Goal: Entertainment & Leisure: Consume media (video, audio)

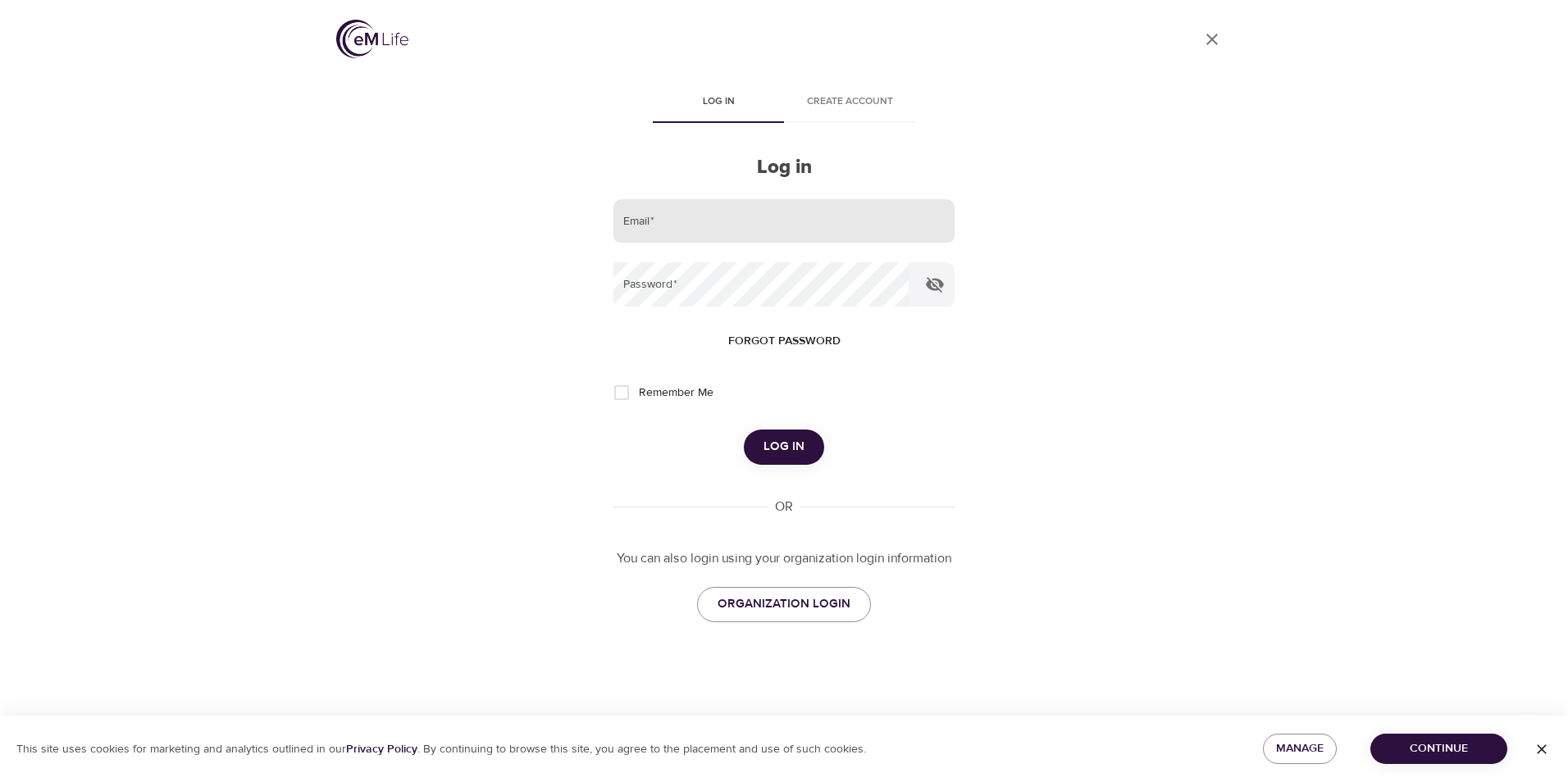
click at [687, 223] on input "email" at bounding box center [784, 222] width 341 height 45
type input "[EMAIL_ADDRESS][DOMAIN_NAME]"
click at [744, 430] on button "Log in" at bounding box center [784, 447] width 80 height 35
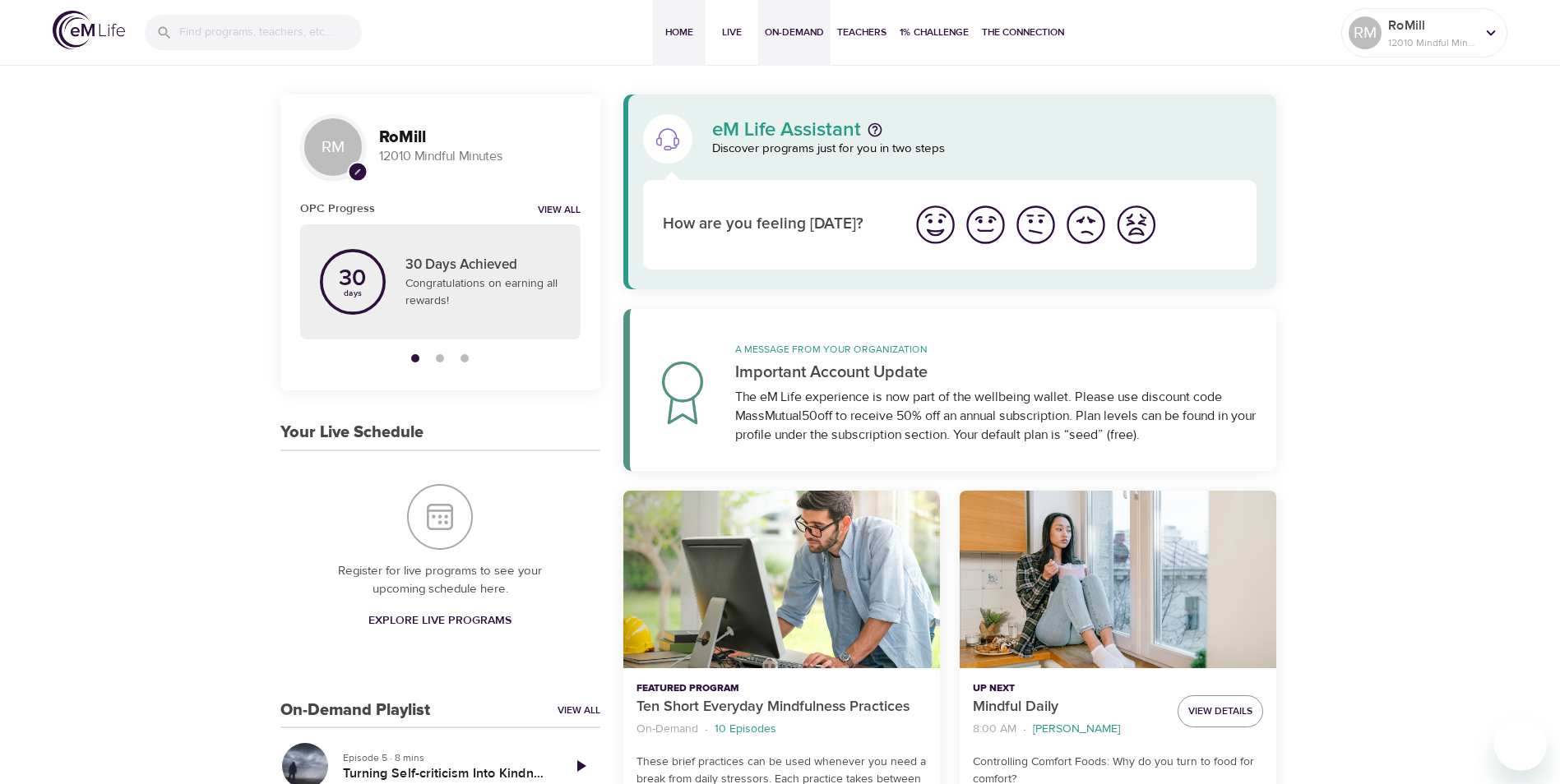
click at [785, 30] on span "On-Demand" at bounding box center [794, 32] width 59 height 17
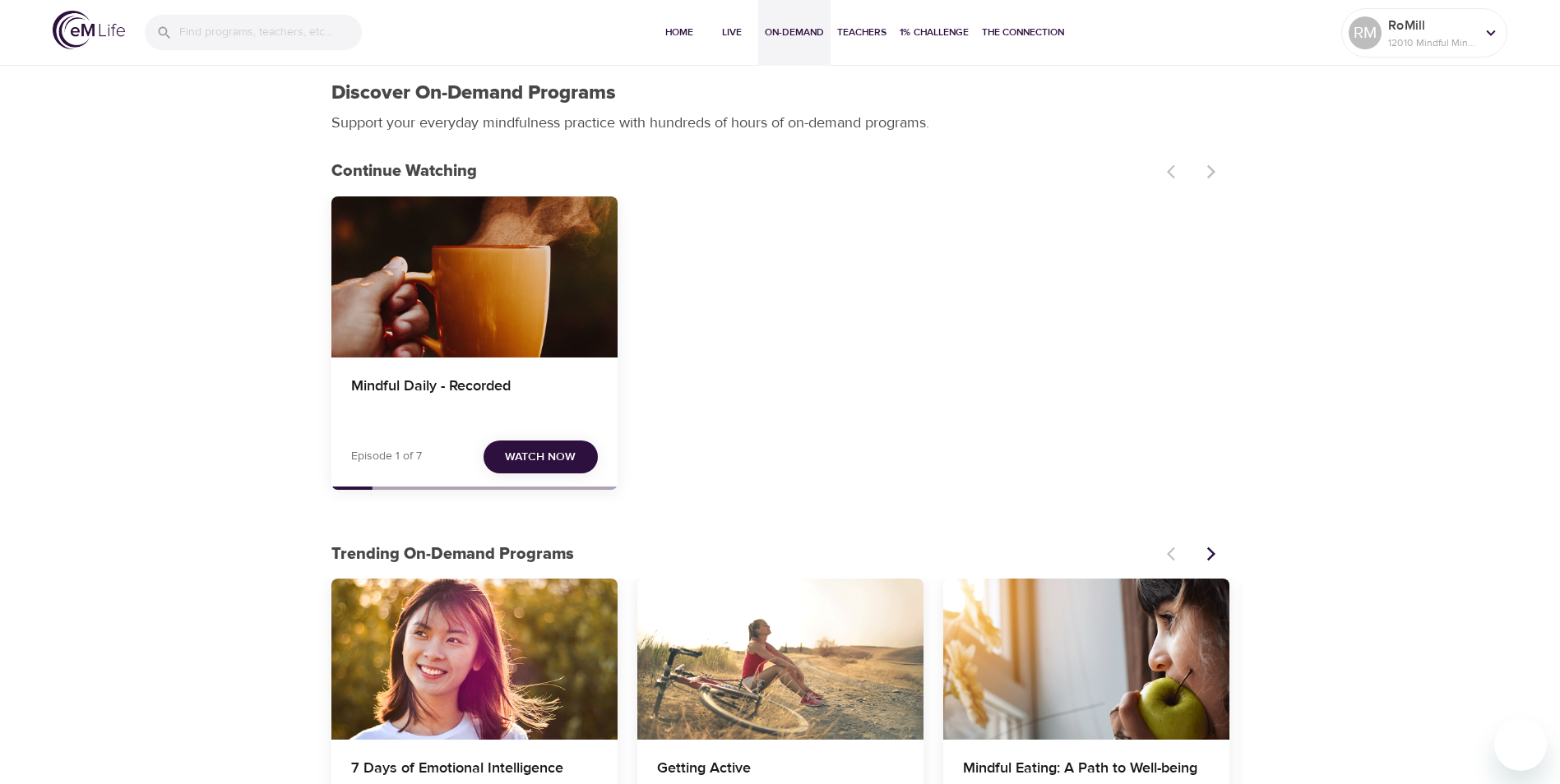
click at [544, 458] on span "Watch Now" at bounding box center [540, 457] width 71 height 21
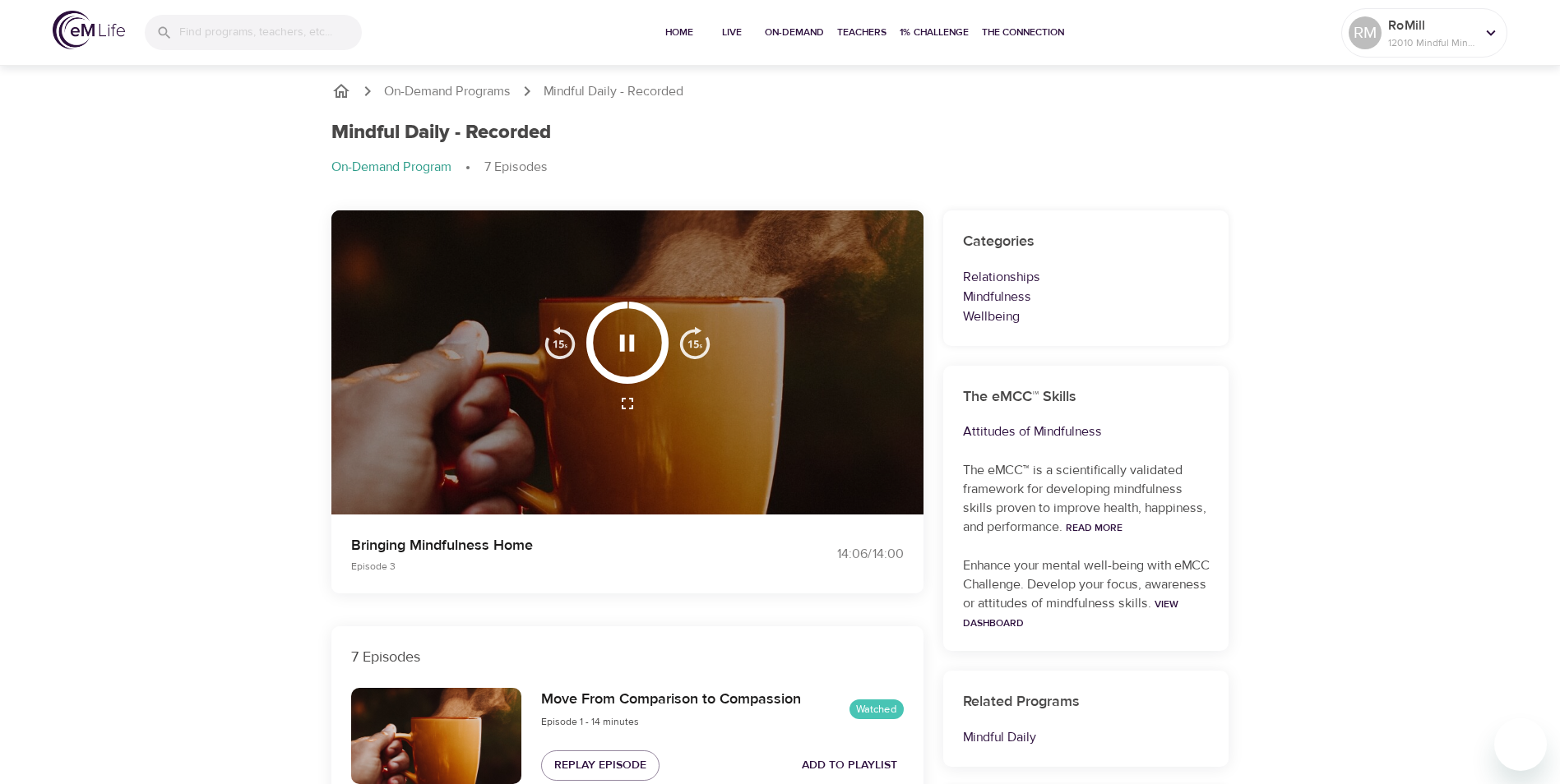
click at [627, 342] on icon "button" at bounding box center [627, 343] width 29 height 29
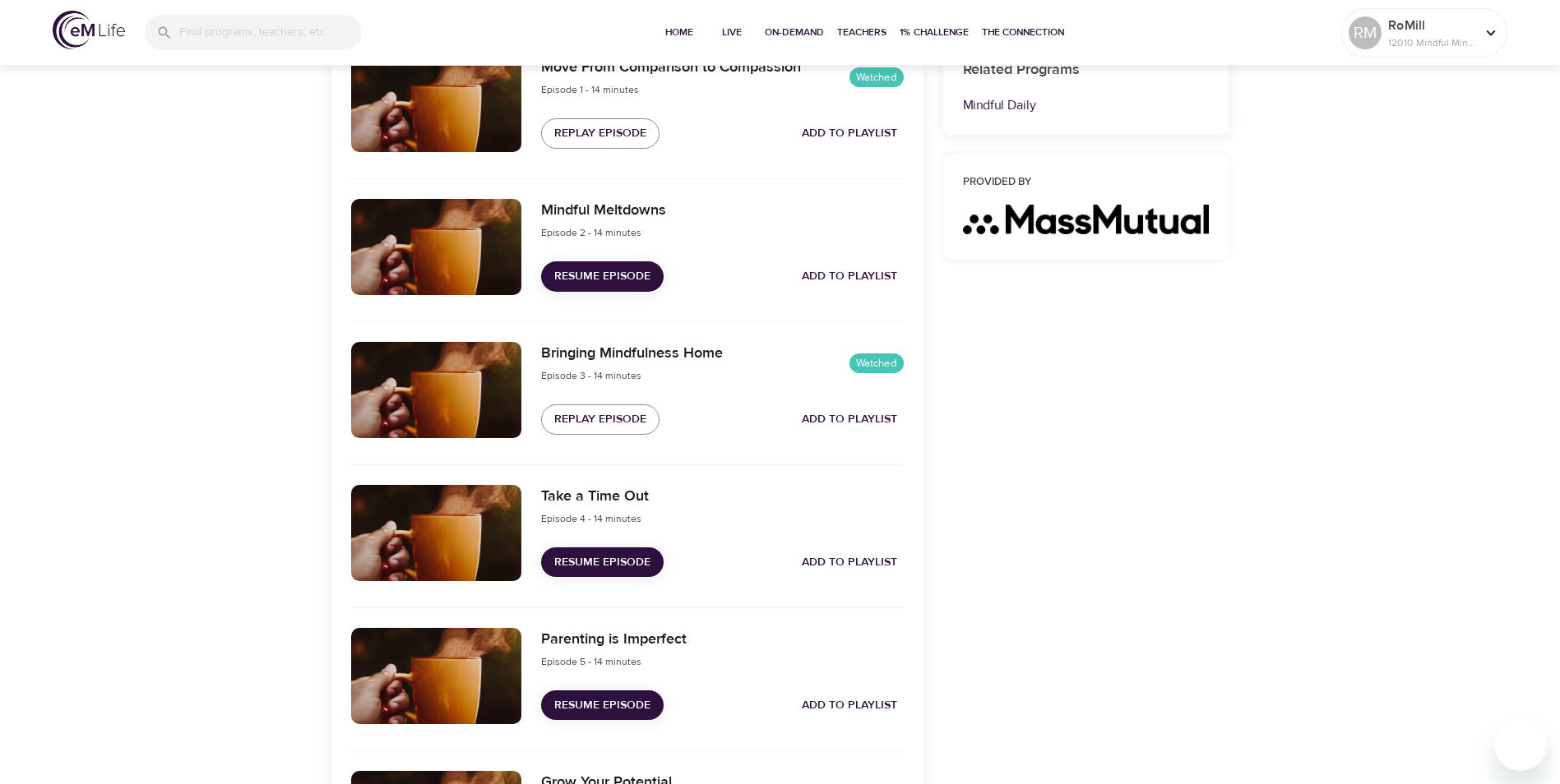
scroll to position [658, 0]
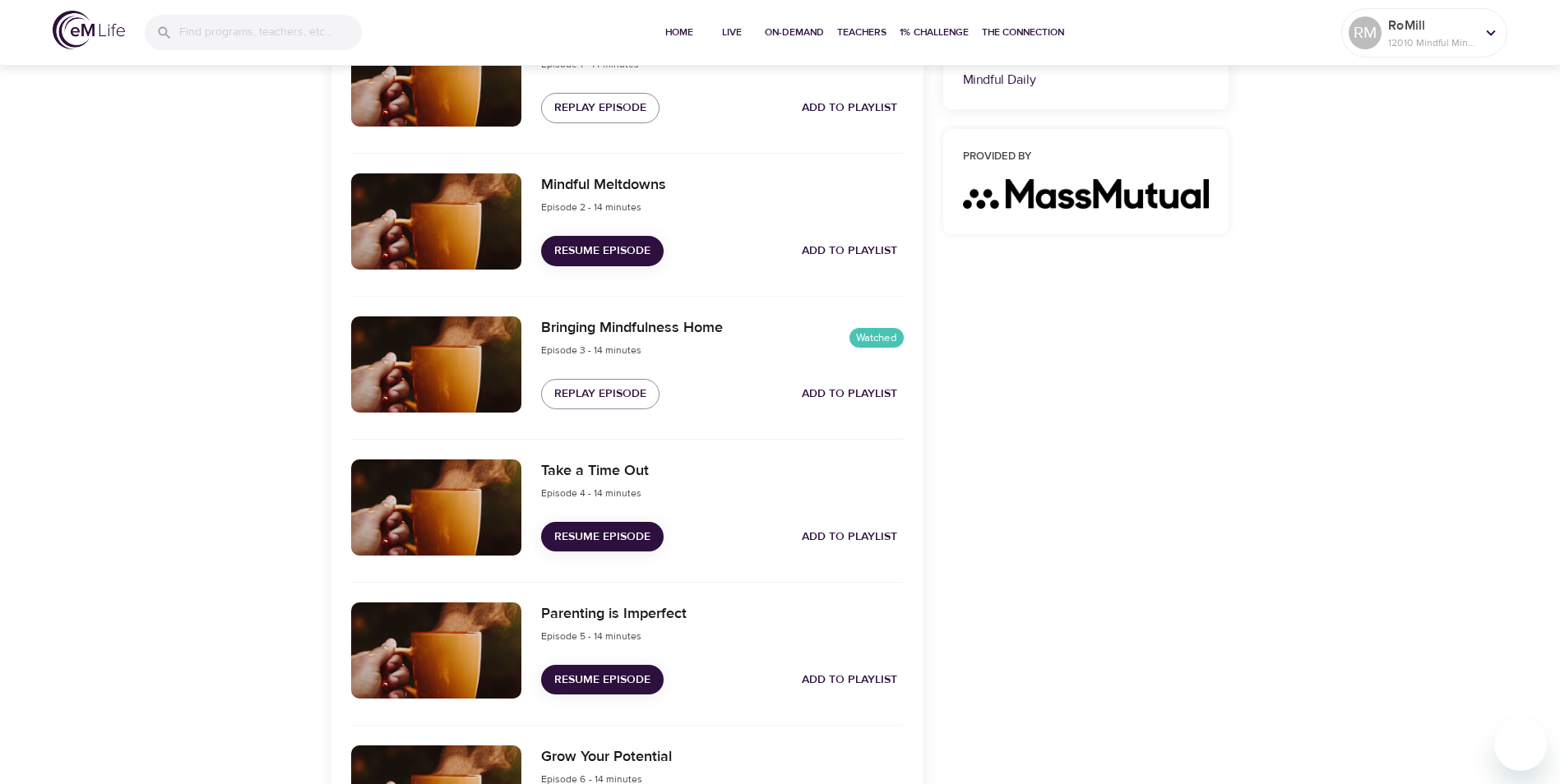
click at [593, 532] on span "Resume Episode" at bounding box center [602, 537] width 96 height 21
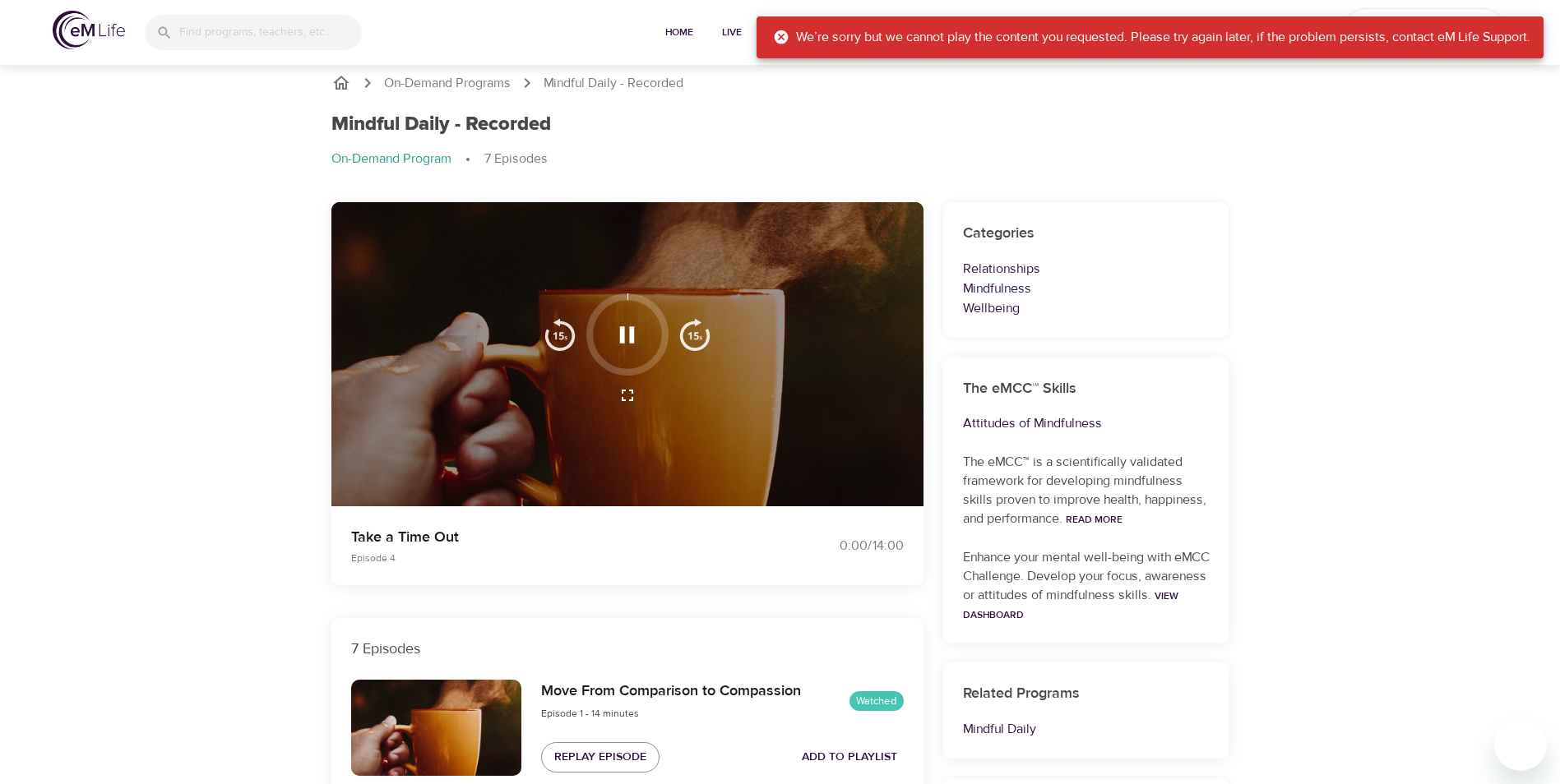
scroll to position [0, 0]
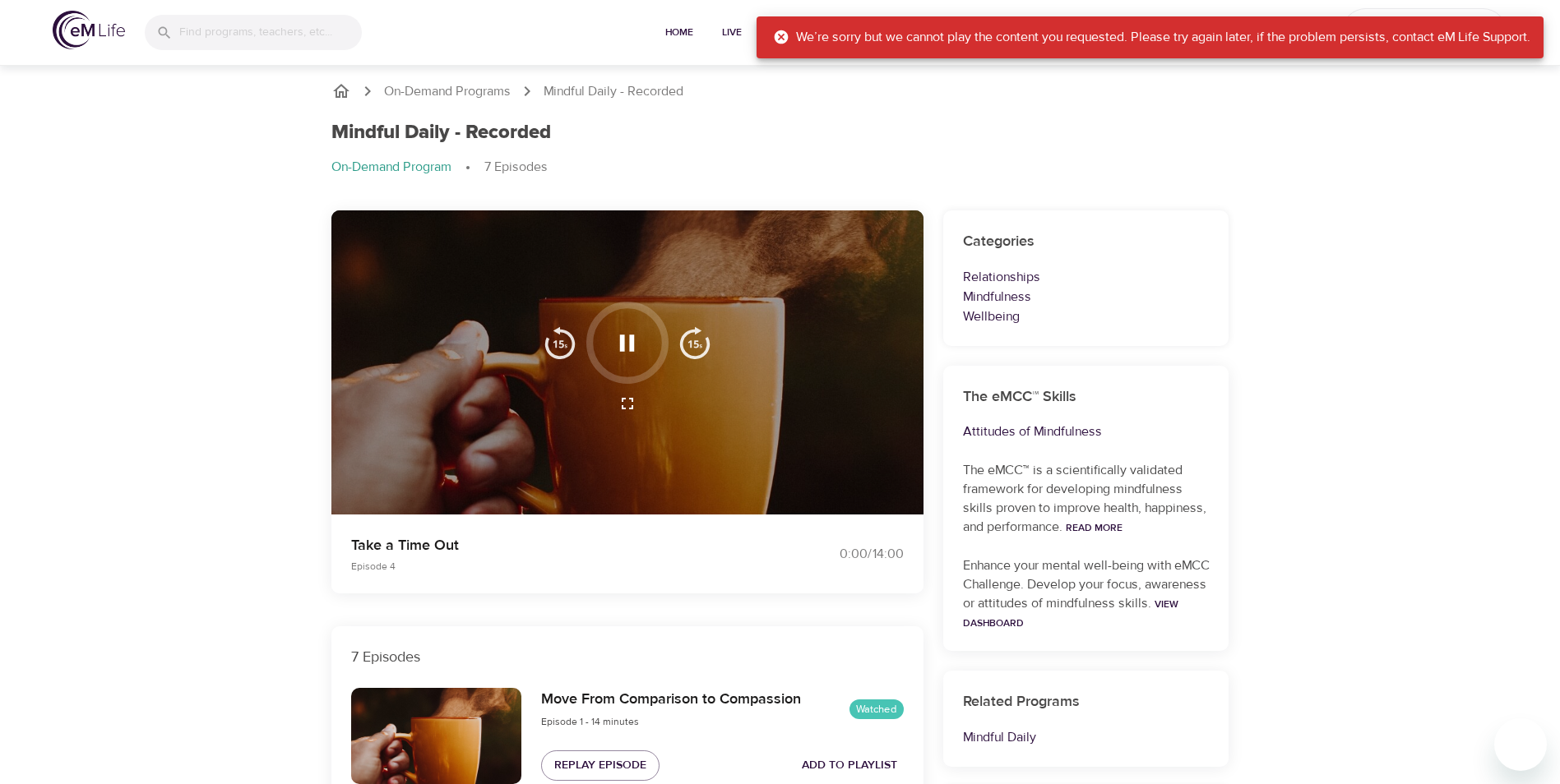
click at [775, 34] on icon at bounding box center [782, 38] width 14 height 14
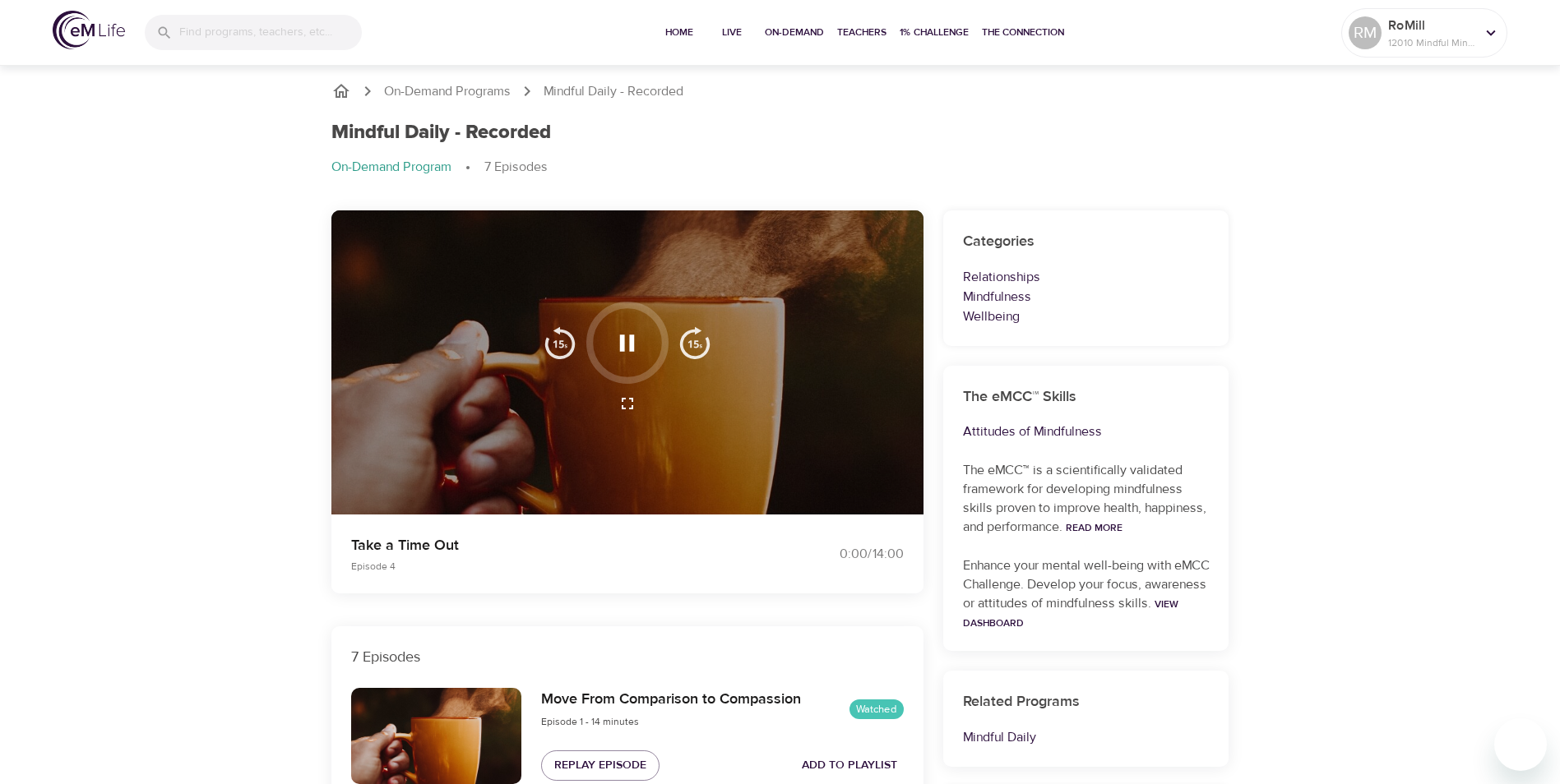
click at [624, 342] on icon "button" at bounding box center [628, 342] width 15 height 16
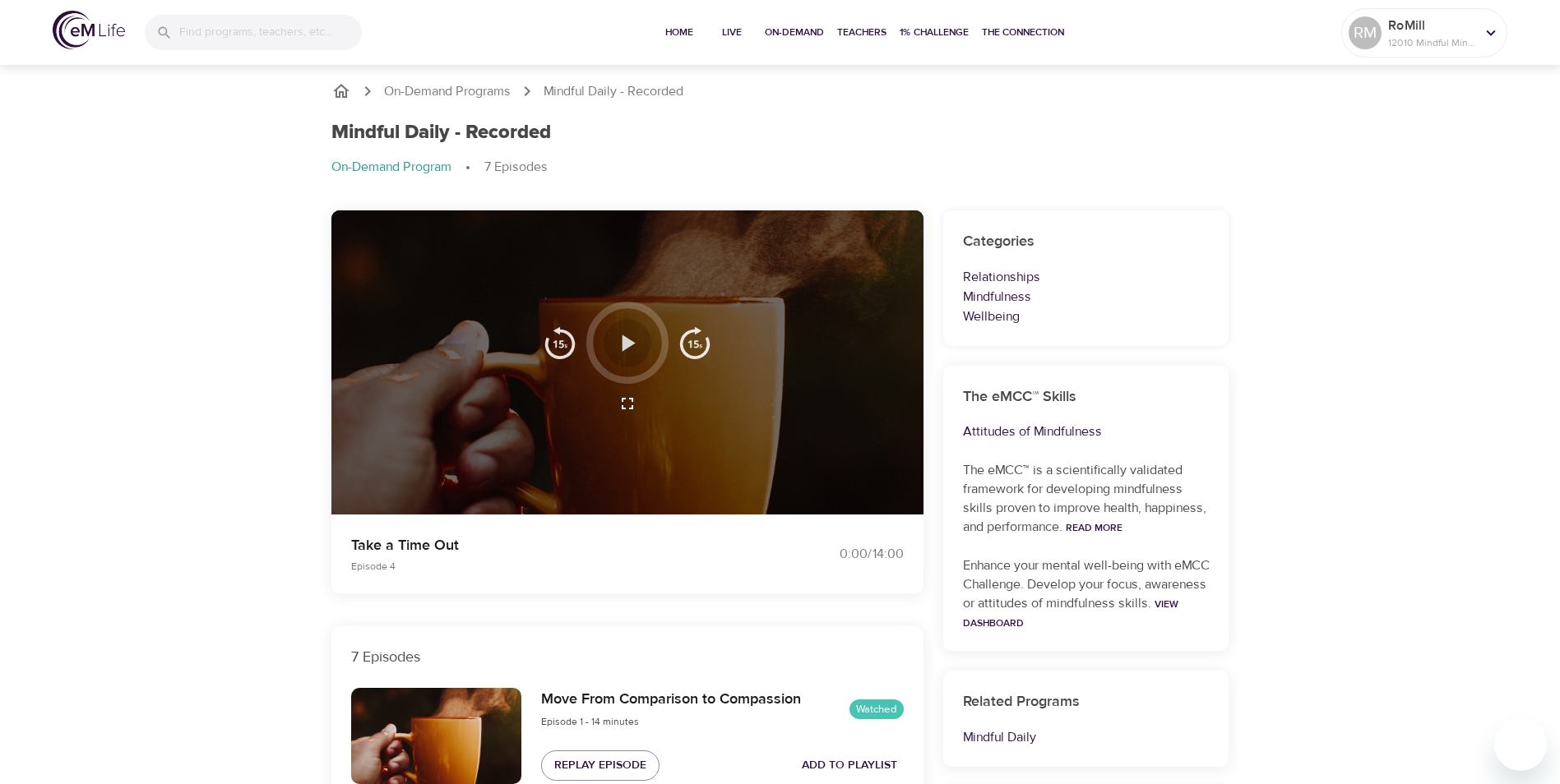
click at [627, 342] on icon "button" at bounding box center [628, 342] width 13 height 16
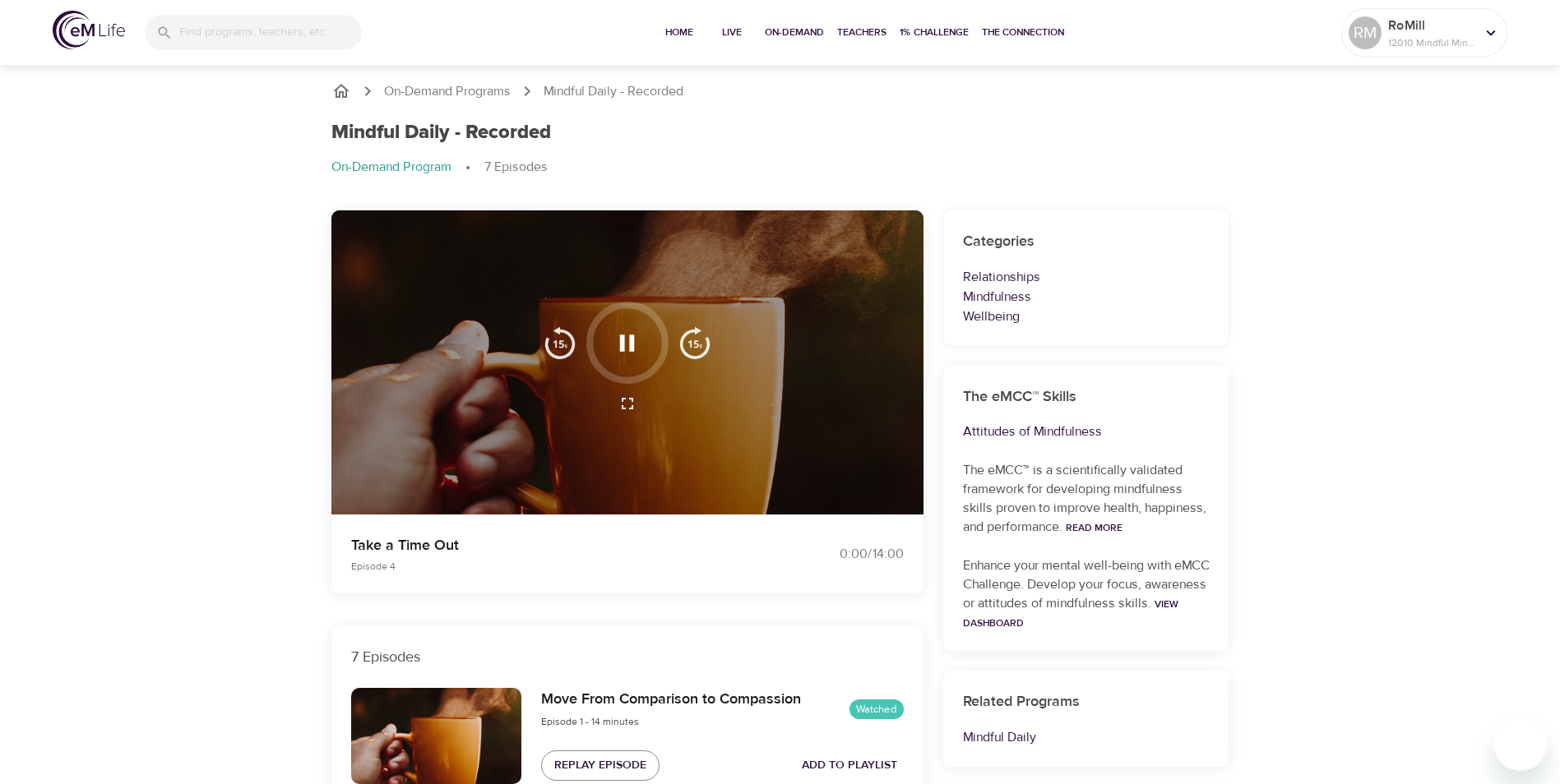
click at [625, 342] on icon "button" at bounding box center [627, 343] width 29 height 29
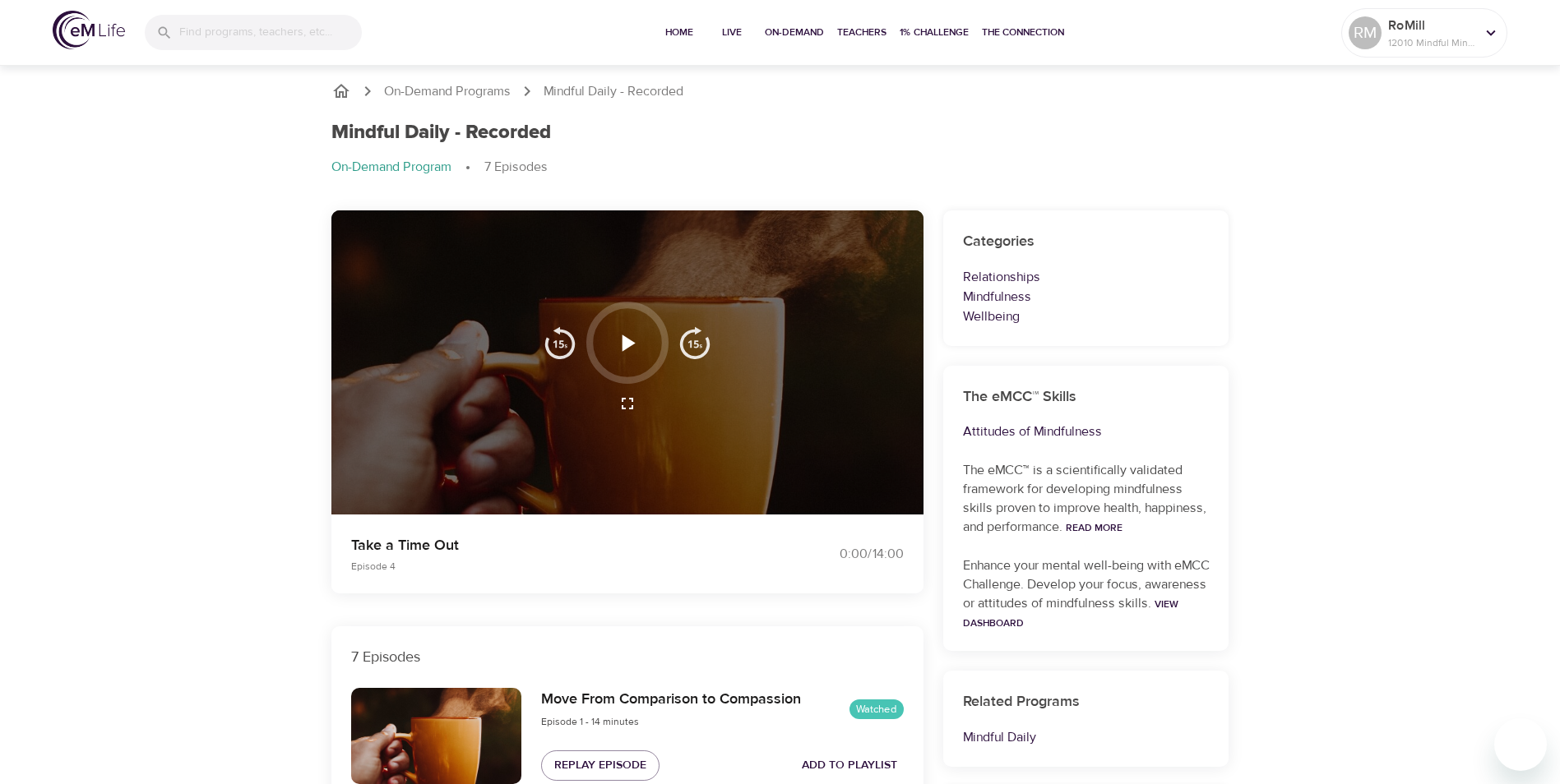
click at [625, 342] on icon "button" at bounding box center [628, 342] width 13 height 16
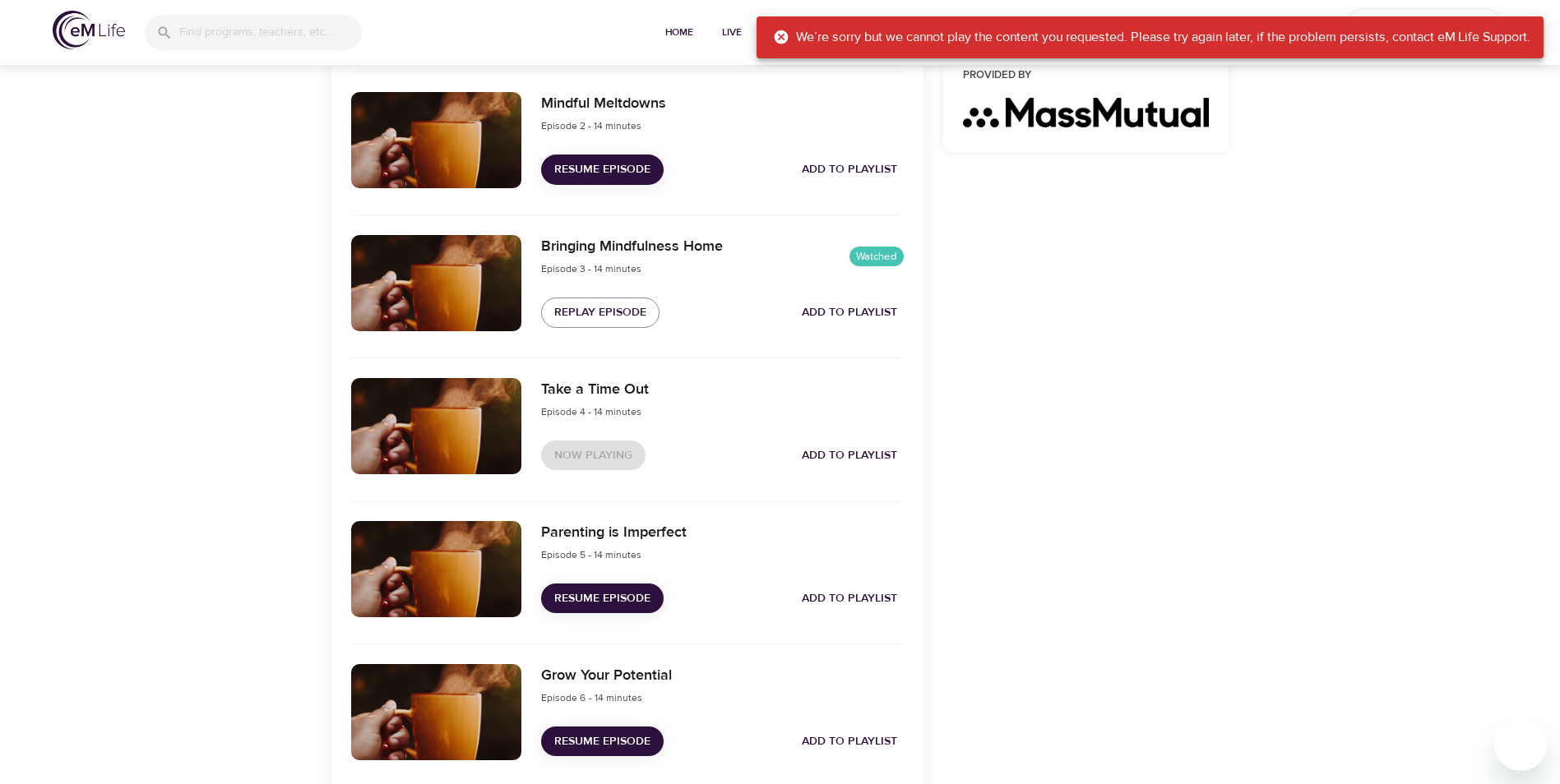
scroll to position [740, 0]
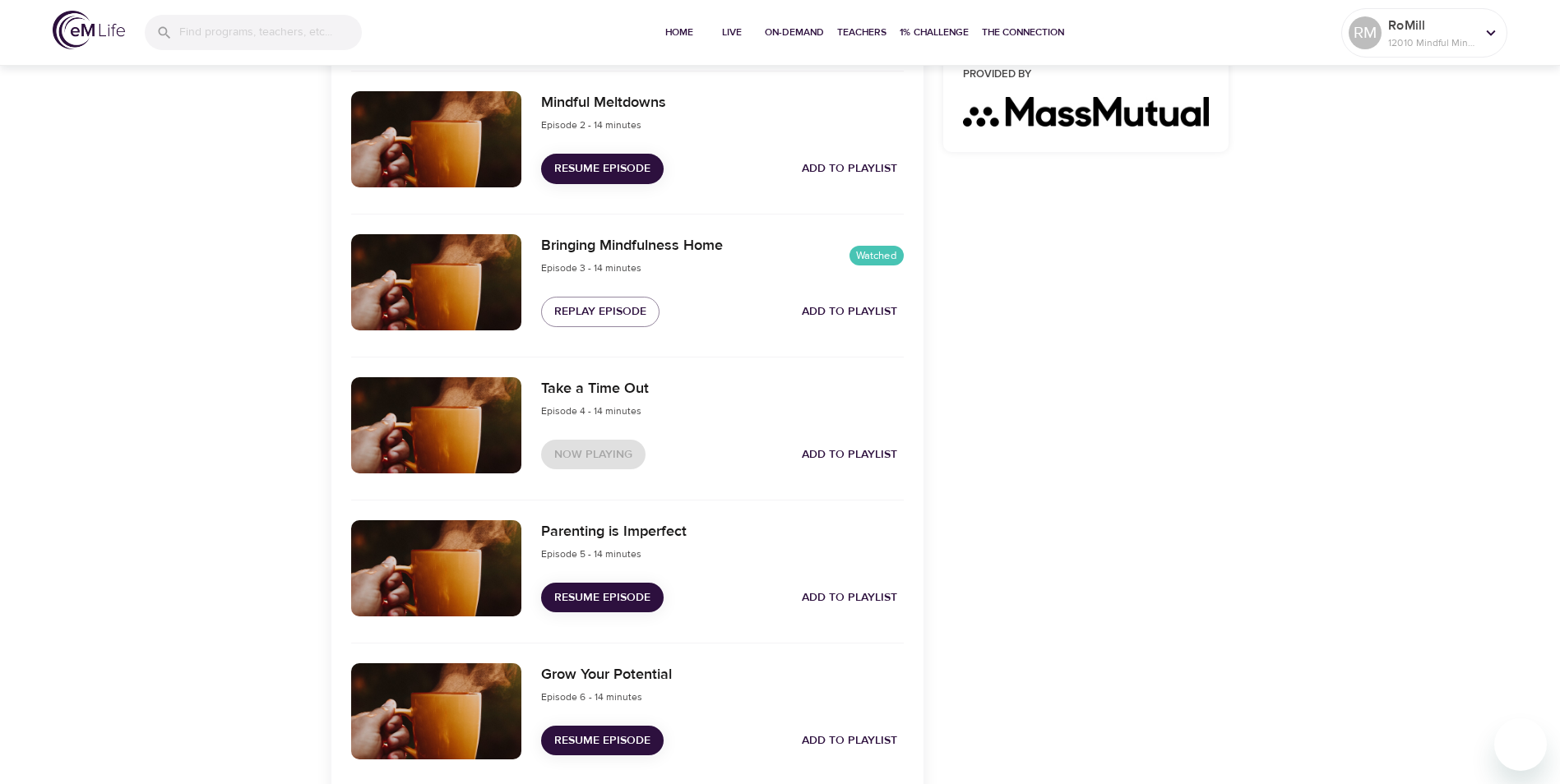
click at [611, 591] on span "Resume Episode" at bounding box center [602, 598] width 96 height 21
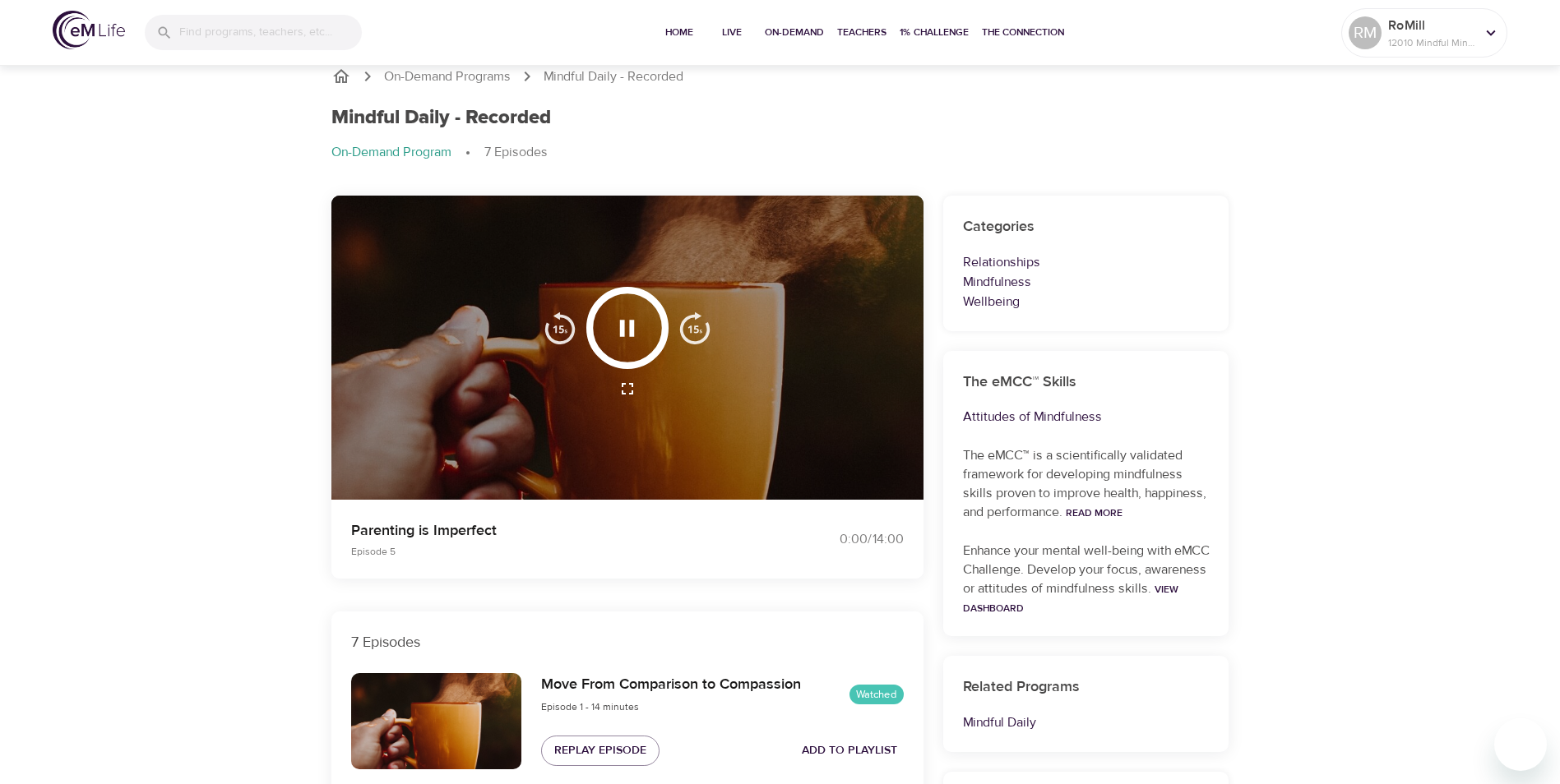
scroll to position [0, 0]
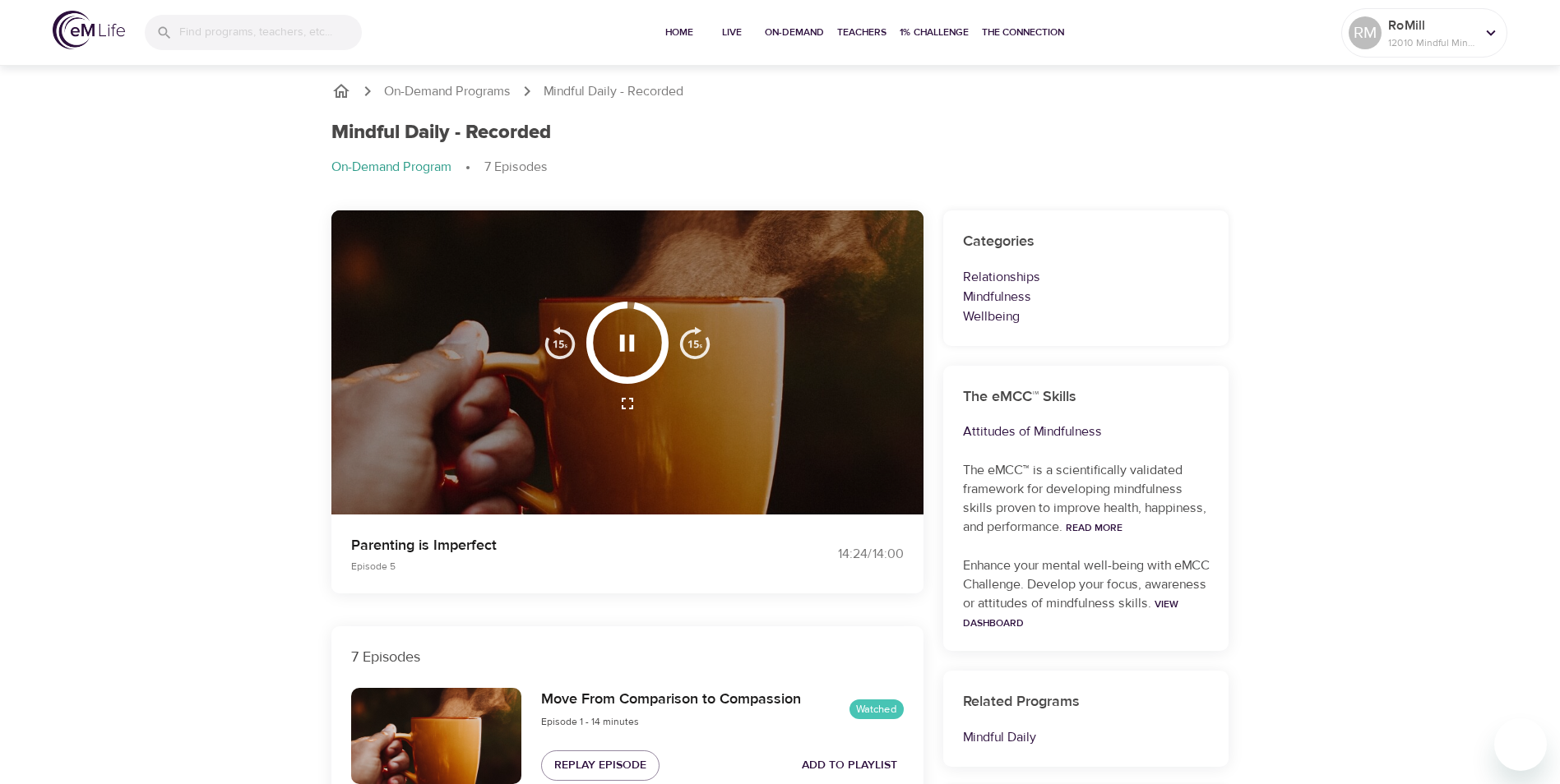
click at [698, 347] on img "button" at bounding box center [695, 342] width 33 height 33
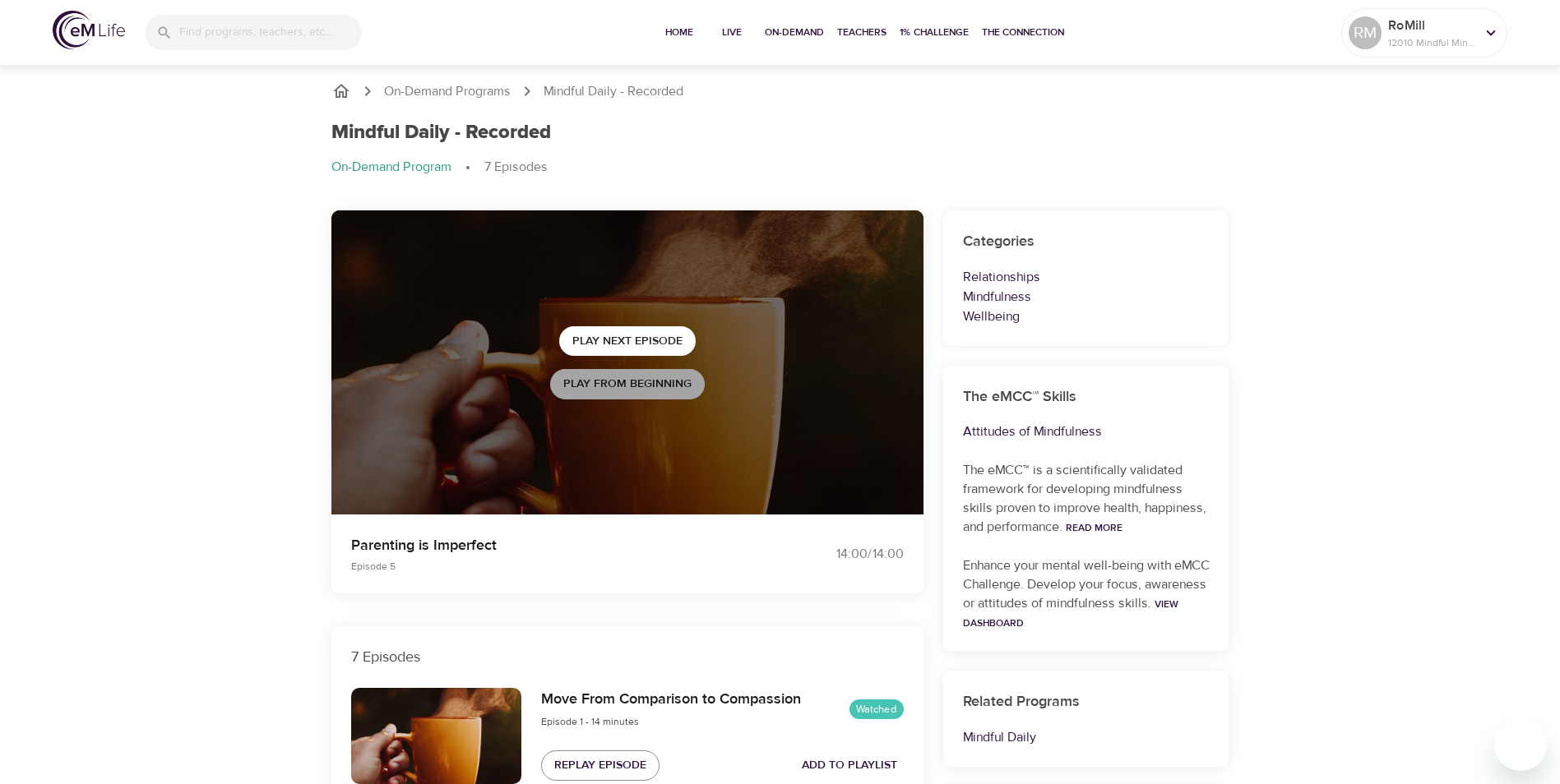
click at [653, 379] on span "Play from beginning" at bounding box center [627, 383] width 128 height 21
